Goal: Navigation & Orientation: Find specific page/section

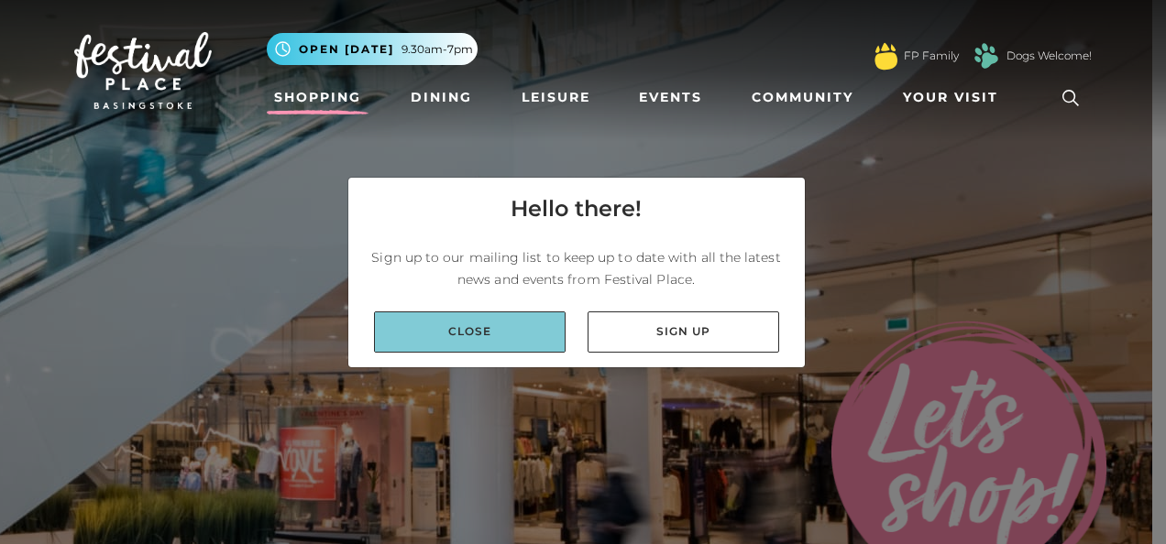
click at [469, 346] on link "Close" at bounding box center [470, 332] width 192 height 41
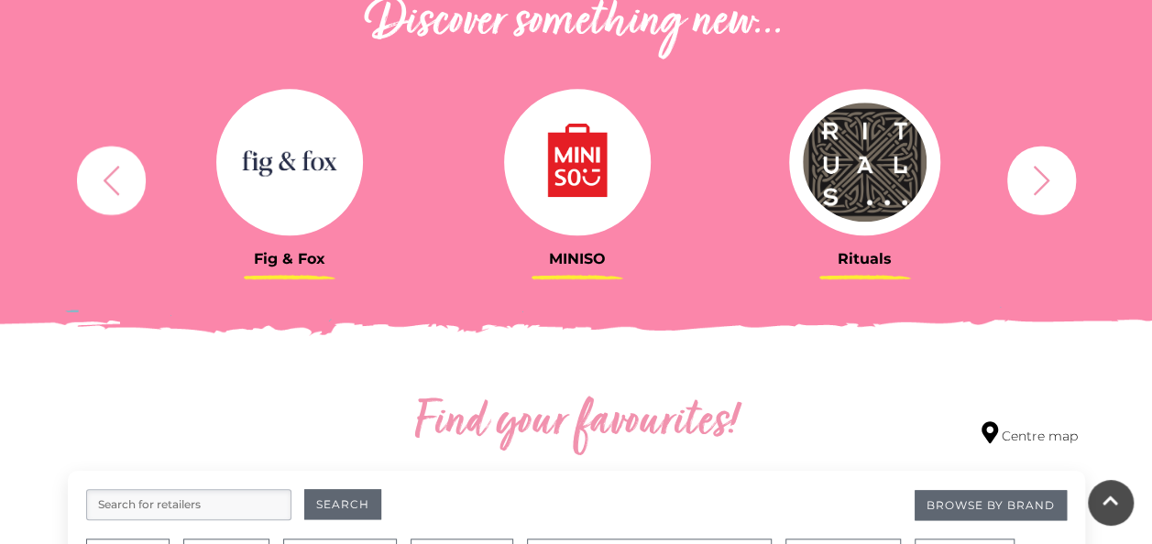
scroll to position [679, 0]
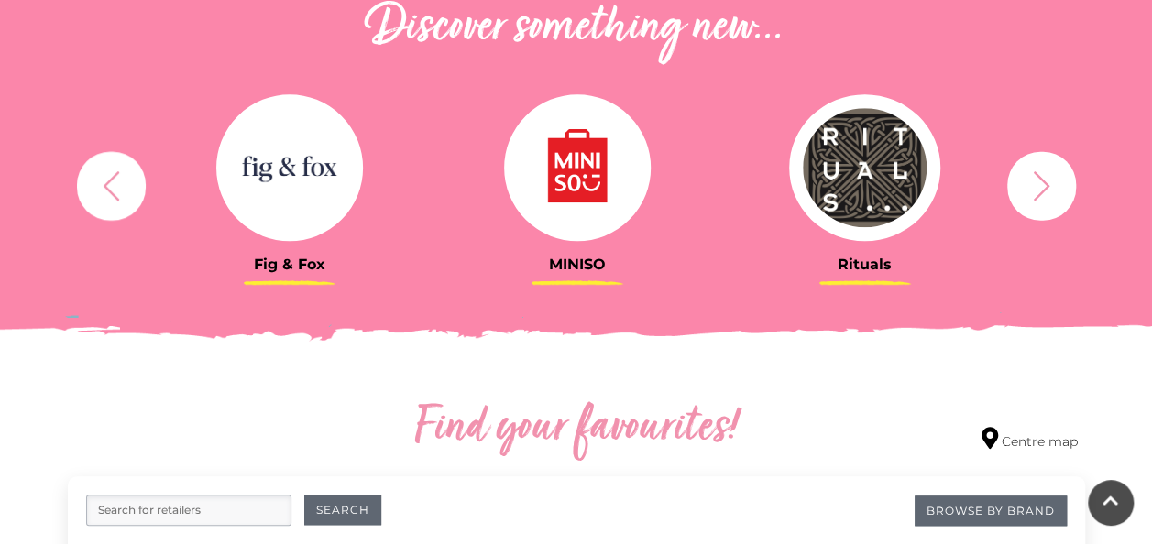
click at [568, 247] on link "MINISO" at bounding box center [577, 183] width 260 height 179
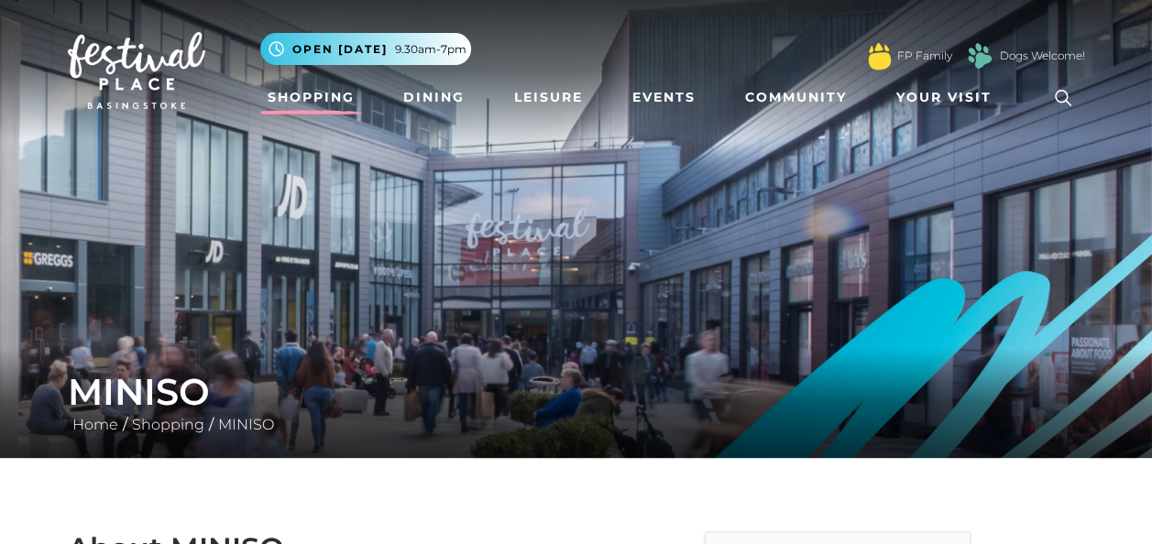
click at [304, 104] on link "Shopping" at bounding box center [311, 98] width 102 height 34
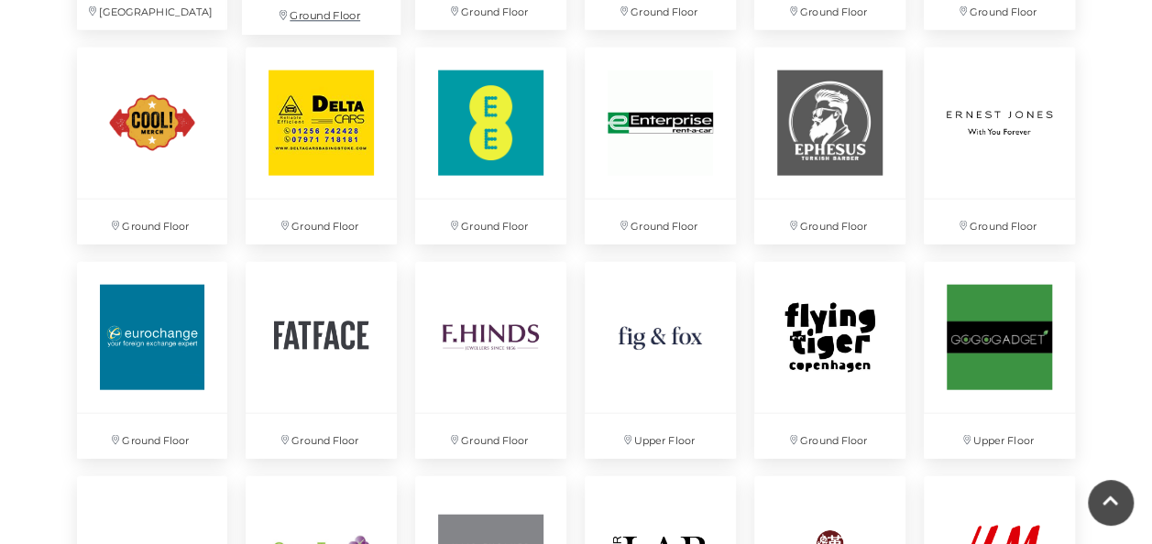
scroll to position [1915, 0]
